Goal: Task Accomplishment & Management: Manage account settings

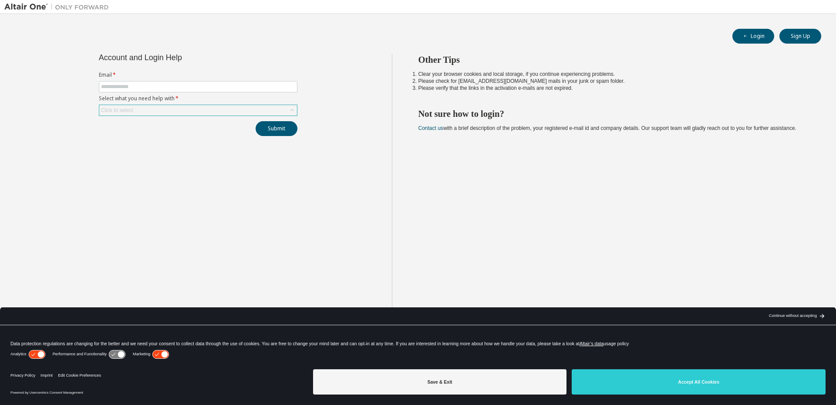
click at [152, 108] on div "Click to select" at bounding box center [198, 110] width 198 height 10
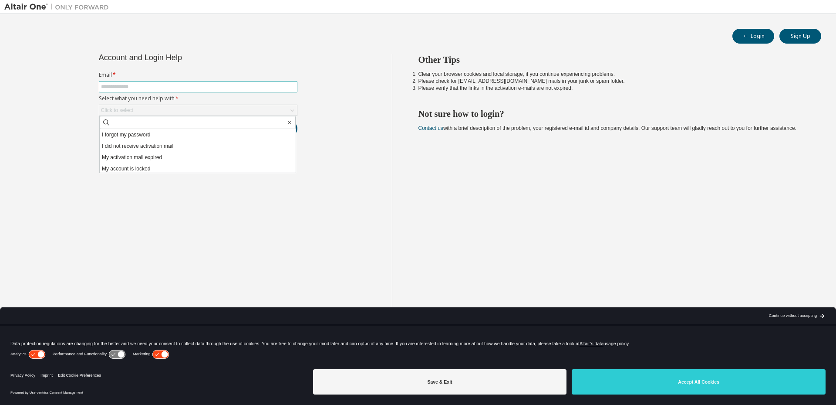
click at [148, 86] on input "text" at bounding box center [198, 86] width 194 height 7
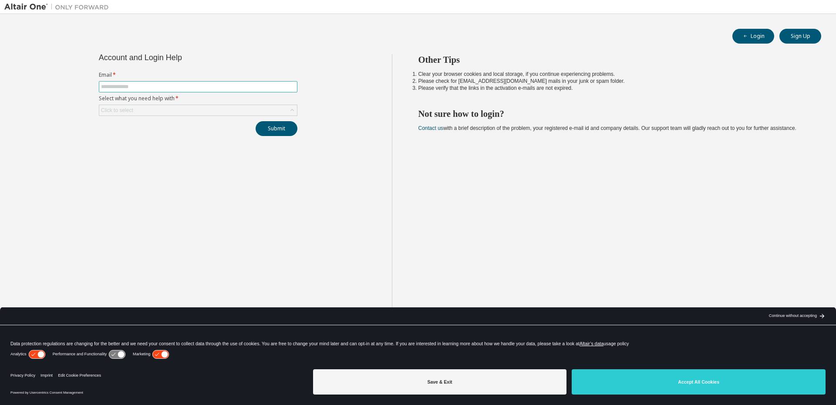
type input "**********"
click at [142, 108] on div "Click to select" at bounding box center [198, 110] width 198 height 10
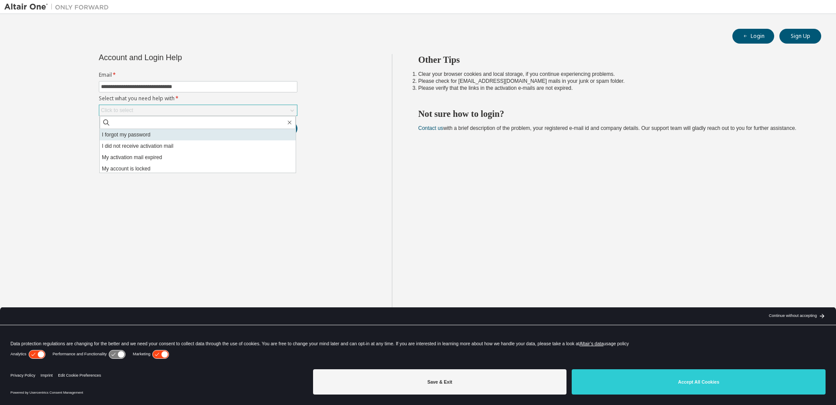
click at [148, 132] on li "I forgot my password" at bounding box center [198, 134] width 196 height 11
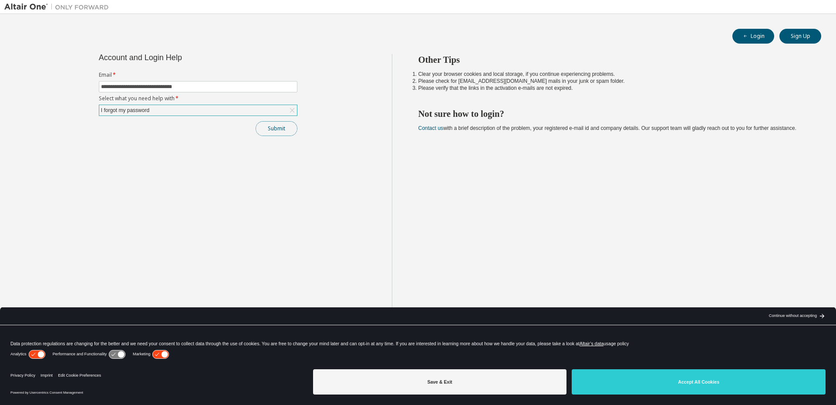
click at [273, 127] on button "Submit" at bounding box center [277, 128] width 42 height 15
click at [267, 125] on button "Submit" at bounding box center [277, 128] width 42 height 15
click at [160, 355] on icon at bounding box center [161, 354] width 16 height 8
click at [32, 356] on icon at bounding box center [37, 354] width 16 height 8
drag, startPoint x: 439, startPoint y: 392, endPoint x: 375, endPoint y: 380, distance: 65.6
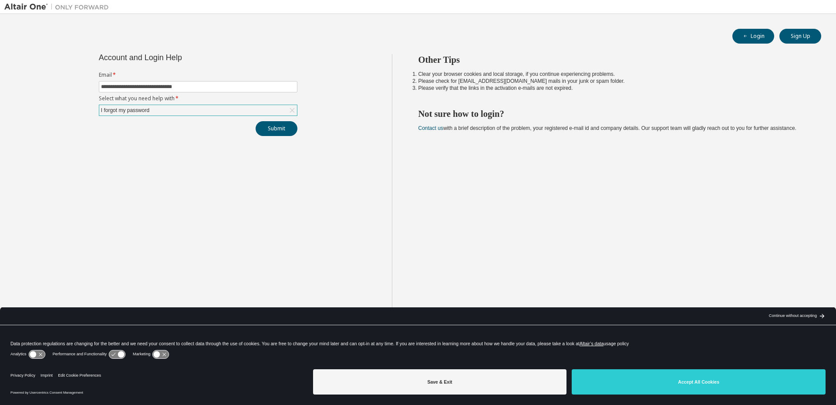
click at [438, 392] on button "Save & Exit" at bounding box center [440, 381] width 254 height 25
